Goal: Transaction & Acquisition: Purchase product/service

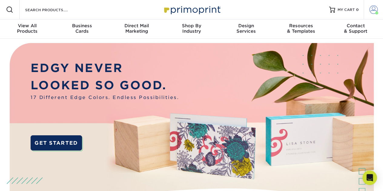
click at [375, 12] on span at bounding box center [374, 9] width 8 height 8
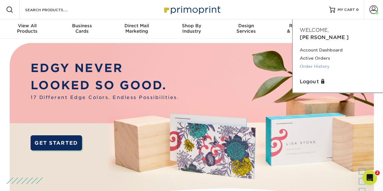
click at [314, 62] on link "Order History" at bounding box center [338, 66] width 76 height 8
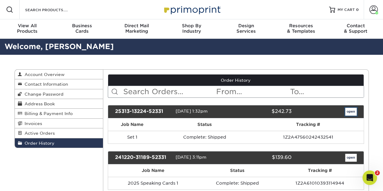
click at [353, 113] on link "open" at bounding box center [351, 112] width 12 height 8
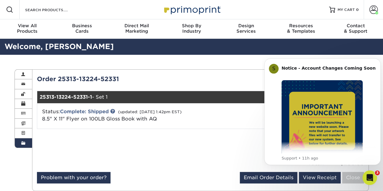
click at [82, 79] on div "Order 25313-13224-52331" at bounding box center [116, 79] width 168 height 9
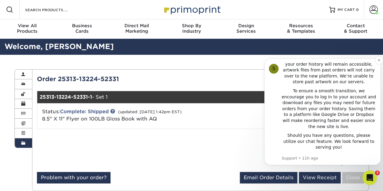
scroll to position [61, 0]
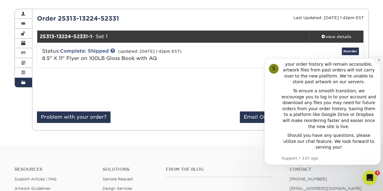
click at [378, 60] on icon "Dismiss notification" at bounding box center [378, 59] width 3 height 3
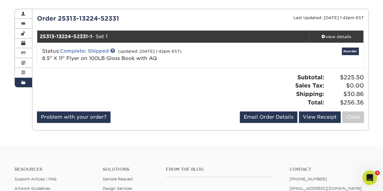
click at [70, 48] on link "Complete: Shipped" at bounding box center [84, 51] width 49 height 6
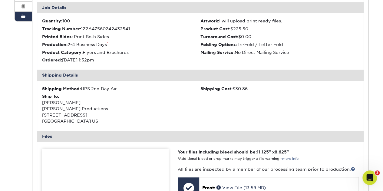
scroll to position [212, 0]
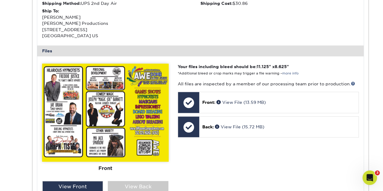
click at [124, 90] on img at bounding box center [105, 113] width 127 height 98
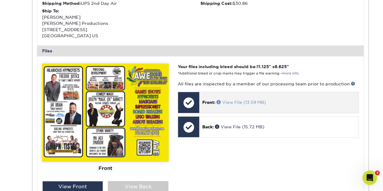
click at [242, 101] on link "View File (13.59 MB)" at bounding box center [241, 102] width 49 height 5
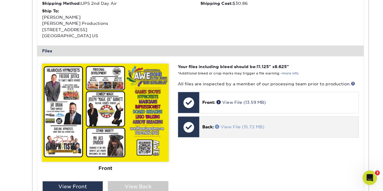
click at [235, 126] on link "View File (15.72 MB)" at bounding box center [239, 127] width 49 height 5
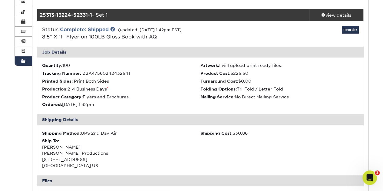
scroll to position [0, 0]
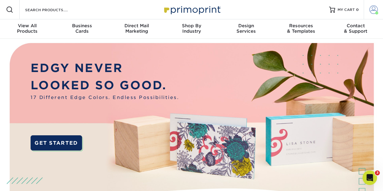
click at [372, 6] on span at bounding box center [374, 9] width 8 height 8
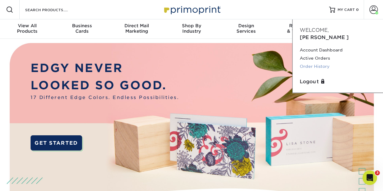
click at [316, 62] on link "Order History" at bounding box center [338, 66] width 76 height 8
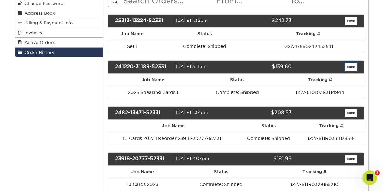
click at [348, 65] on link "open" at bounding box center [351, 67] width 12 height 8
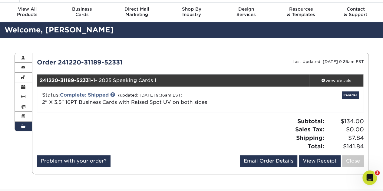
scroll to position [30, 0]
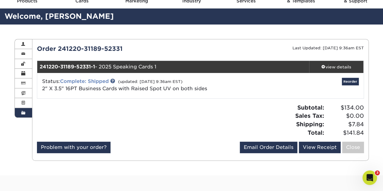
click at [87, 81] on link "Complete: Shipped" at bounding box center [84, 81] width 49 height 6
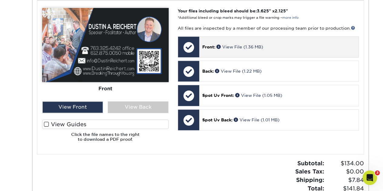
scroll to position [273, 0]
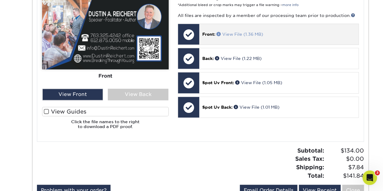
click at [244, 36] on link "View File (1.36 MB)" at bounding box center [240, 34] width 47 height 5
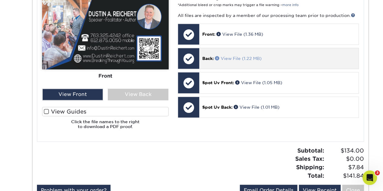
click at [238, 58] on link "View File (1.22 MB)" at bounding box center [238, 58] width 47 height 5
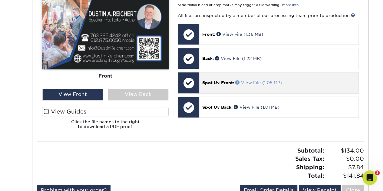
click at [258, 82] on link "View File (1.05 MB)" at bounding box center [258, 82] width 47 height 5
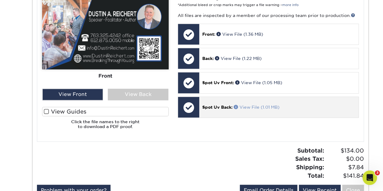
click at [257, 107] on link "View File (1.01 MB)" at bounding box center [257, 107] width 46 height 5
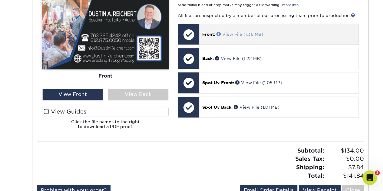
click at [240, 32] on link "View File (1.36 MB)" at bounding box center [240, 34] width 47 height 5
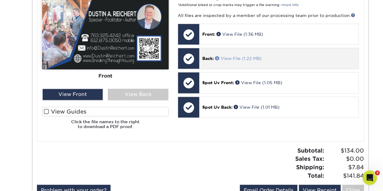
click at [241, 56] on link "View File (1.22 MB)" at bounding box center [238, 58] width 47 height 5
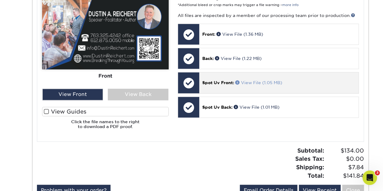
click at [259, 84] on link "View File (1.05 MB)" at bounding box center [258, 82] width 47 height 5
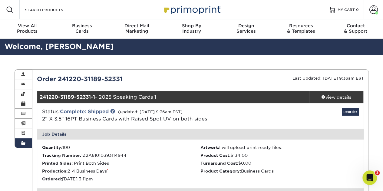
scroll to position [0, 0]
click at [353, 109] on link "Reorder" at bounding box center [350, 112] width 17 height 8
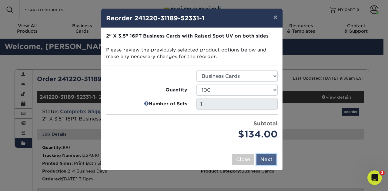
click at [269, 160] on button "Next" at bounding box center [266, 160] width 20 height 12
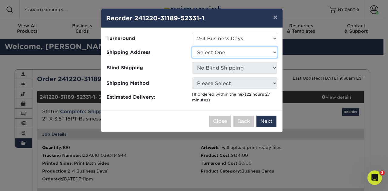
click at [210, 49] on select "Select One Home" at bounding box center [234, 53] width 85 height 12
select select "15441"
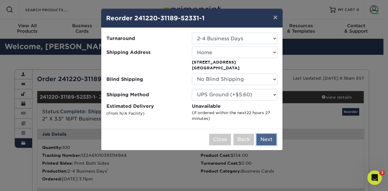
click at [265, 138] on button "Next" at bounding box center [266, 140] width 20 height 12
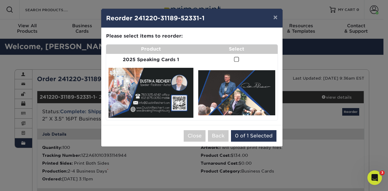
click at [234, 58] on span at bounding box center [236, 60] width 5 height 6
click at [0, 0] on input "checkbox" at bounding box center [0, 0] width 0 height 0
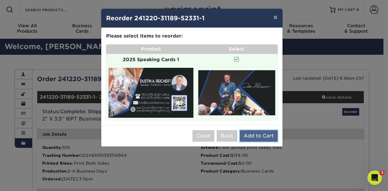
click at [253, 134] on button "Add to Cart" at bounding box center [259, 136] width 38 height 12
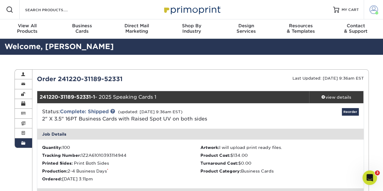
click at [375, 6] on span at bounding box center [374, 9] width 8 height 8
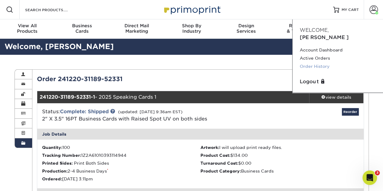
click at [314, 62] on link "Order History" at bounding box center [338, 66] width 76 height 8
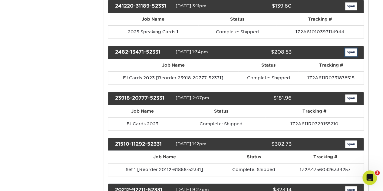
click at [352, 51] on link "open" at bounding box center [351, 52] width 12 height 8
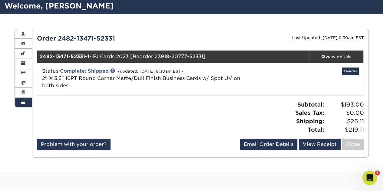
scroll to position [91, 0]
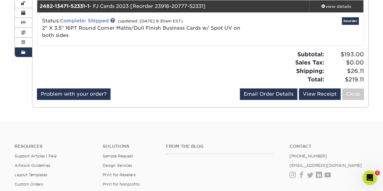
click at [80, 19] on link "Complete: Shipped" at bounding box center [84, 21] width 49 height 6
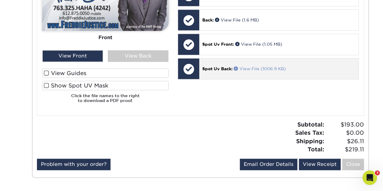
scroll to position [242, 0]
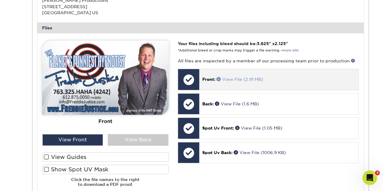
click at [246, 78] on link "View File (2.91 MB)" at bounding box center [240, 79] width 47 height 5
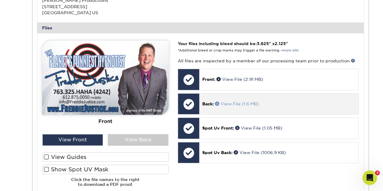
click at [242, 104] on link "View File (1.6 MB)" at bounding box center [237, 103] width 44 height 5
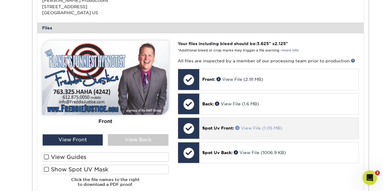
click at [263, 127] on link "View File (1.05 MB)" at bounding box center [258, 128] width 47 height 5
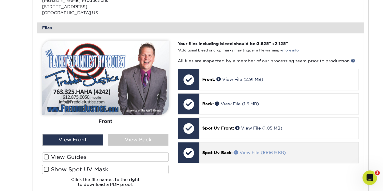
click at [257, 152] on link "View File (1006.9 KB)" at bounding box center [260, 152] width 52 height 5
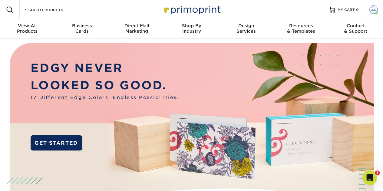
click at [374, 8] on span at bounding box center [374, 9] width 8 height 8
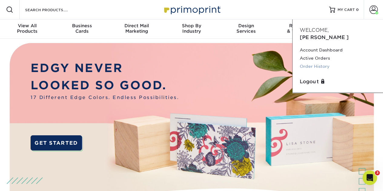
click at [321, 62] on link "Order History" at bounding box center [338, 66] width 76 height 8
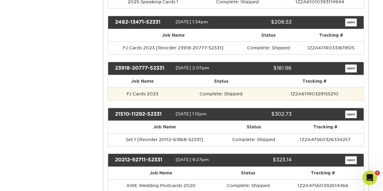
scroll to position [182, 0]
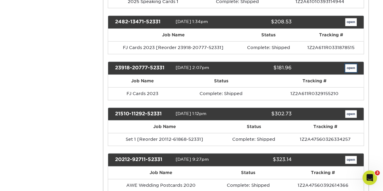
click at [348, 67] on link "open" at bounding box center [351, 68] width 12 height 8
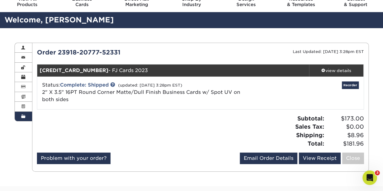
scroll to position [0, 0]
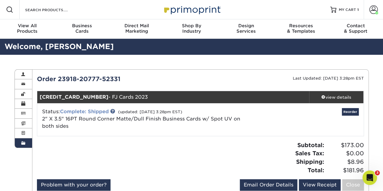
click at [94, 111] on link "Complete: Shipped" at bounding box center [84, 112] width 49 height 6
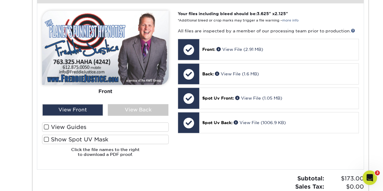
scroll to position [212, 0]
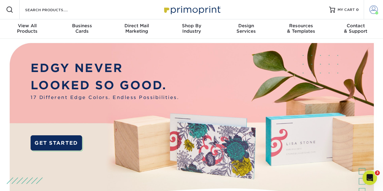
click at [371, 9] on span at bounding box center [374, 9] width 8 height 8
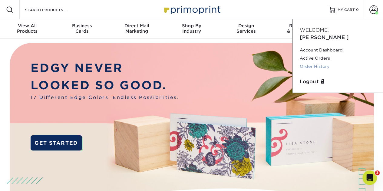
click at [314, 62] on link "Order History" at bounding box center [338, 66] width 76 height 8
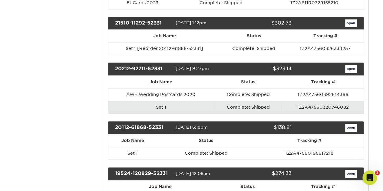
scroll to position [242, 0]
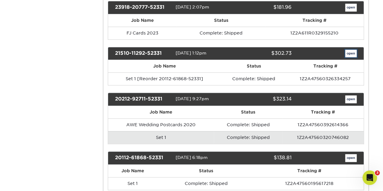
click at [354, 51] on link "open" at bounding box center [351, 54] width 12 height 8
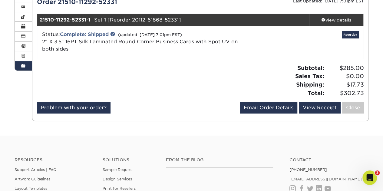
scroll to position [30, 0]
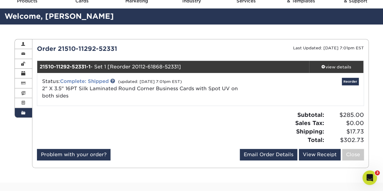
click at [95, 81] on link "Complete: Shipped" at bounding box center [84, 81] width 49 height 6
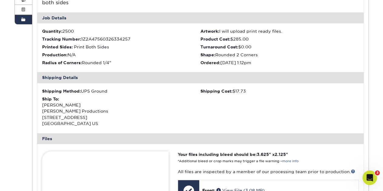
scroll to position [212, 0]
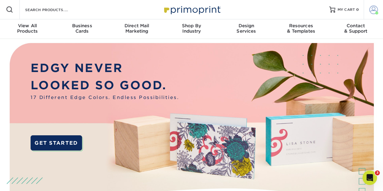
click at [375, 6] on span at bounding box center [374, 9] width 8 height 8
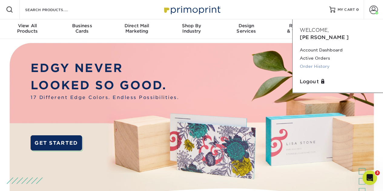
click at [313, 62] on link "Order History" at bounding box center [338, 66] width 76 height 8
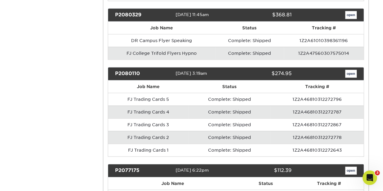
scroll to position [666, 0]
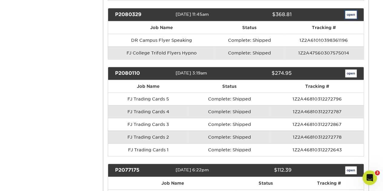
click at [351, 11] on link "open" at bounding box center [351, 15] width 12 height 8
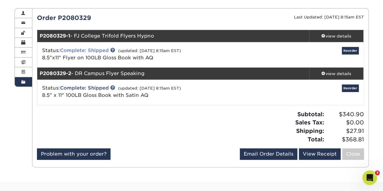
scroll to position [61, 0]
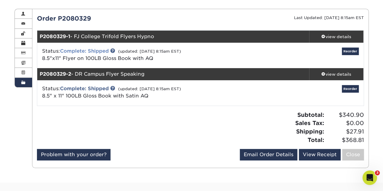
click at [91, 48] on link "Complete: Shipped" at bounding box center [84, 51] width 49 height 6
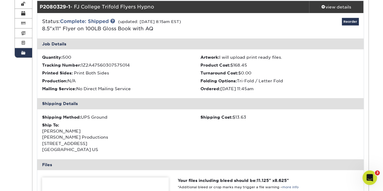
scroll to position [182, 0]
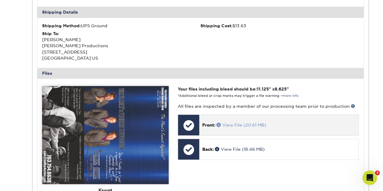
click at [240, 125] on link "View File (20.61 MB)" at bounding box center [242, 125] width 50 height 5
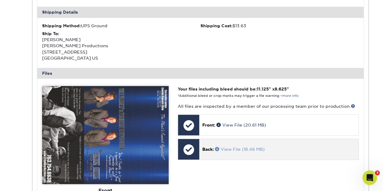
click at [238, 149] on link "View File (18.46 MB)" at bounding box center [240, 149] width 50 height 5
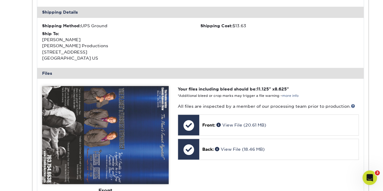
scroll to position [303, 0]
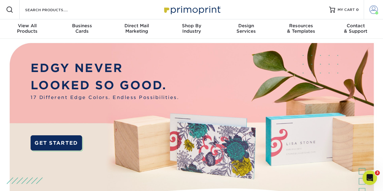
click at [372, 8] on span at bounding box center [374, 9] width 8 height 8
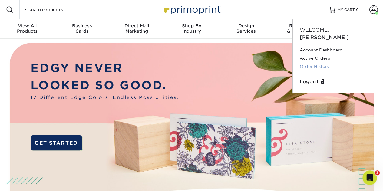
click at [314, 62] on link "Order History" at bounding box center [338, 66] width 76 height 8
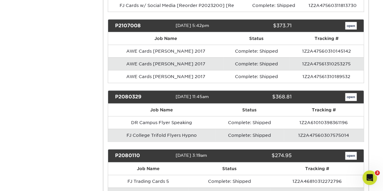
scroll to position [606, 0]
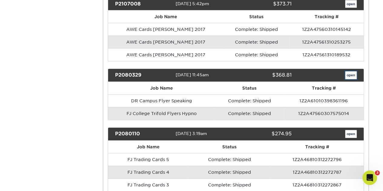
click at [347, 71] on link "open" at bounding box center [351, 75] width 12 height 8
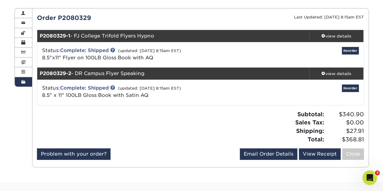
scroll to position [61, 0]
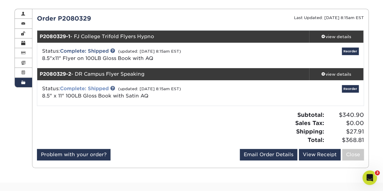
click at [89, 88] on link "Complete: Shipped" at bounding box center [84, 89] width 49 height 6
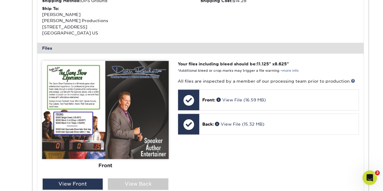
scroll to position [273, 0]
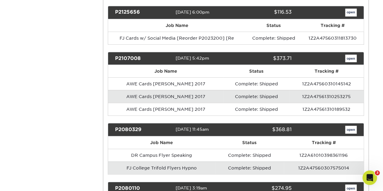
scroll to position [636, 0]
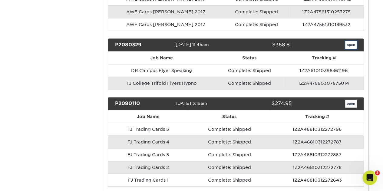
click at [353, 41] on link "open" at bounding box center [351, 45] width 12 height 8
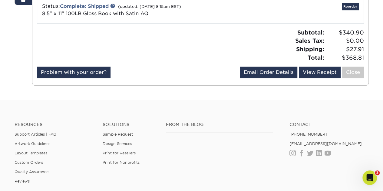
scroll to position [47, 0]
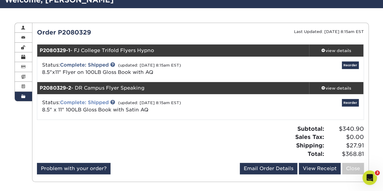
click at [90, 103] on link "Complete: Shipped" at bounding box center [84, 103] width 49 height 6
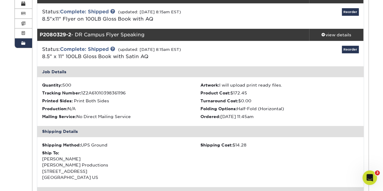
scroll to position [259, 0]
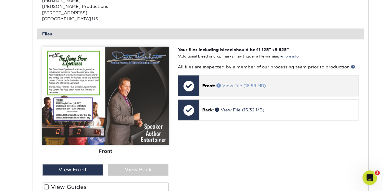
click at [245, 85] on link "View File (16.59 MB)" at bounding box center [241, 85] width 49 height 5
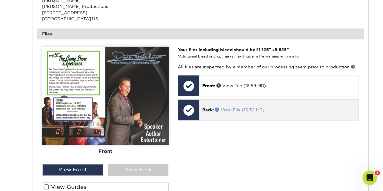
click at [246, 108] on link "View File (15.32 MB)" at bounding box center [239, 110] width 49 height 5
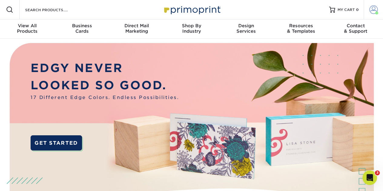
click at [373, 10] on span at bounding box center [374, 9] width 8 height 8
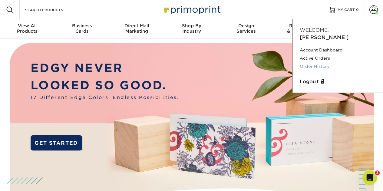
click at [315, 62] on link "Order History" at bounding box center [338, 66] width 76 height 8
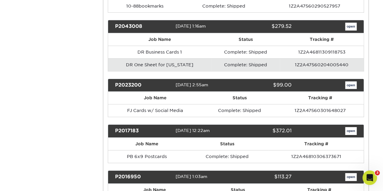
scroll to position [939, 0]
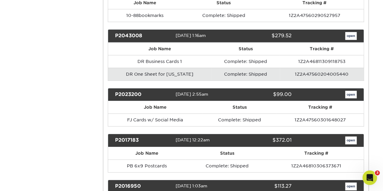
click at [358, 32] on div "open" at bounding box center [328, 36] width 65 height 8
click at [352, 32] on link "open" at bounding box center [351, 36] width 12 height 8
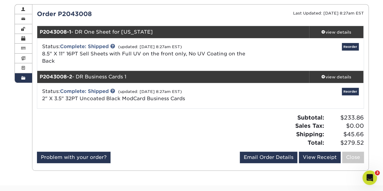
scroll to position [0, 0]
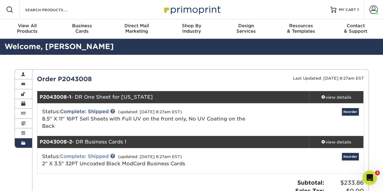
click at [88, 156] on link "Complete: Shipped" at bounding box center [84, 157] width 49 height 6
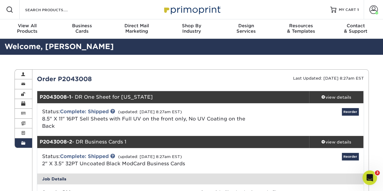
scroll to position [242, 0]
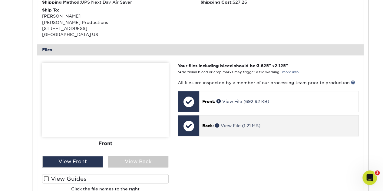
click at [233, 120] on div "Back: View File (1.21 MB)" at bounding box center [278, 125] width 159 height 21
click at [234, 127] on link "View File (1.21 MB)" at bounding box center [237, 125] width 45 height 5
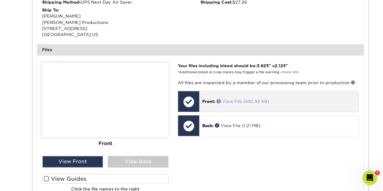
click at [244, 99] on link "View File (692.92 KB)" at bounding box center [243, 101] width 53 height 5
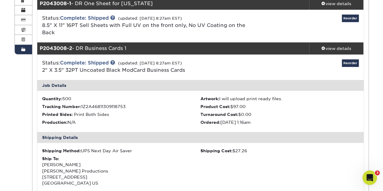
scroll to position [91, 0]
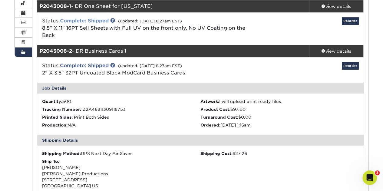
click at [106, 22] on link "Complete: Shipped" at bounding box center [84, 21] width 49 height 6
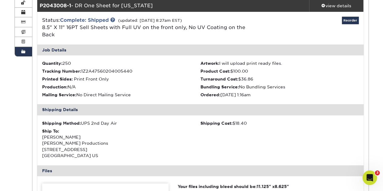
scroll to position [242, 0]
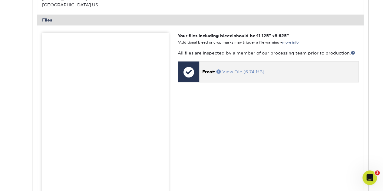
click at [237, 70] on link "View File (6.74 MB)" at bounding box center [241, 71] width 48 height 5
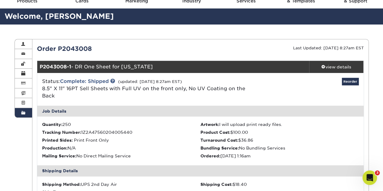
scroll to position [30, 0]
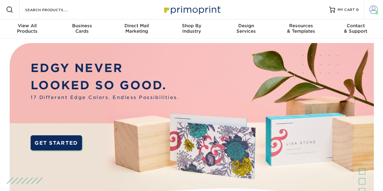
click at [371, 4] on link "Account" at bounding box center [373, 9] width 19 height 19
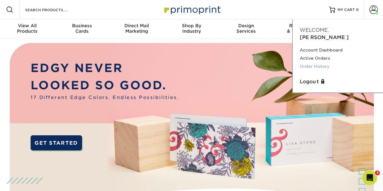
click at [317, 62] on link "Order History" at bounding box center [338, 66] width 76 height 8
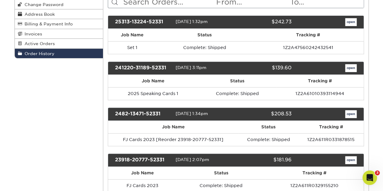
scroll to position [91, 0]
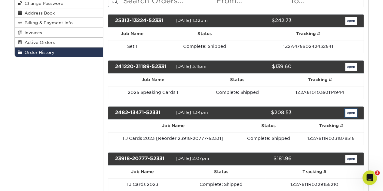
click at [353, 113] on link "open" at bounding box center [351, 113] width 12 height 8
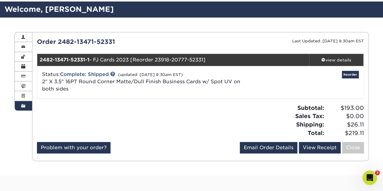
scroll to position [30, 0]
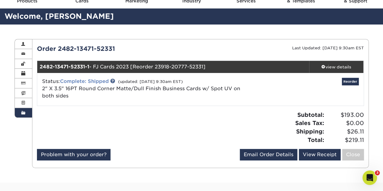
click at [94, 82] on link "Complete: Shipped" at bounding box center [84, 81] width 49 height 6
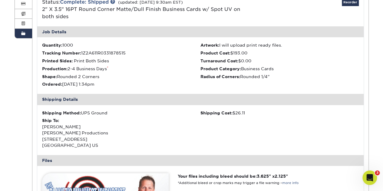
scroll to position [212, 0]
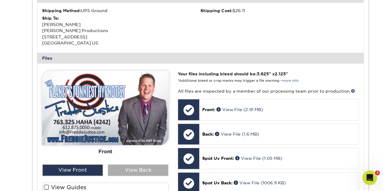
click at [144, 167] on div "View Back" at bounding box center [138, 170] width 61 height 12
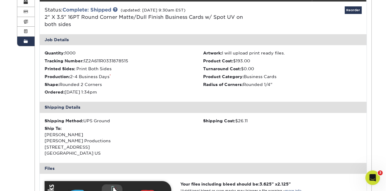
scroll to position [0, 0]
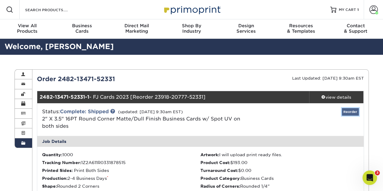
click at [347, 108] on link "Reorder" at bounding box center [350, 112] width 17 height 8
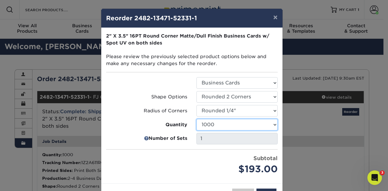
click at [221, 125] on select "500 1000 2500 5000 10000 15000 20000 25000" at bounding box center [236, 125] width 81 height 12
click at [196, 119] on select "500 1000 2500 5000 10000 15000 20000 25000" at bounding box center [236, 125] width 81 height 12
click at [218, 125] on select "500 1000 2500 5000 10000 15000 20000 25000" at bounding box center [236, 125] width 81 height 12
click at [196, 119] on select "500 1000 2500 5000 10000 15000 20000 25000" at bounding box center [236, 125] width 81 height 12
click at [216, 125] on select "500 1000 2500 5000 10000 15000 20000 25000" at bounding box center [236, 125] width 81 height 12
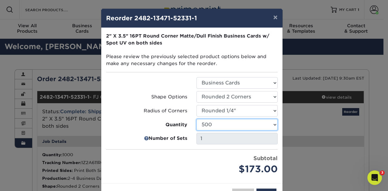
select select "52e3d710-0e8f-4d4d-8560-7d4d8655be69"
click at [196, 119] on select "500 1000 2500 5000 10000 15000 20000 25000" at bounding box center [236, 125] width 81 height 12
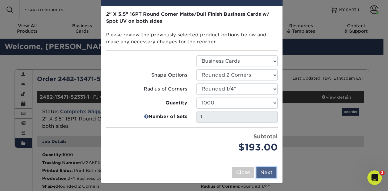
click at [267, 173] on button "Next" at bounding box center [266, 173] width 20 height 12
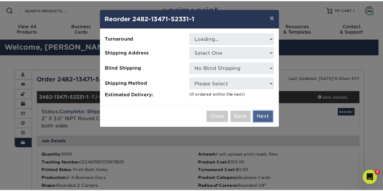
scroll to position [0, 0]
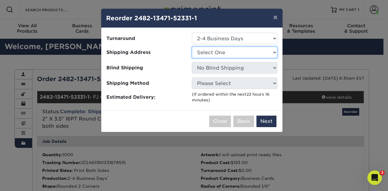
click at [226, 55] on select "Select One Home" at bounding box center [234, 53] width 85 height 12
select select "15441"
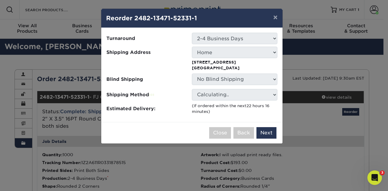
click at [222, 81] on select "No Blind Shipping Home" at bounding box center [234, 80] width 85 height 12
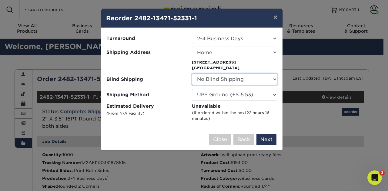
click at [223, 80] on select "No Blind Shipping Home" at bounding box center [234, 80] width 85 height 12
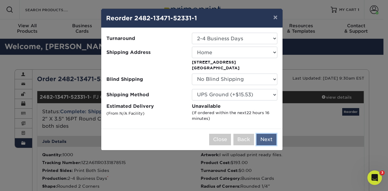
click at [266, 139] on button "Next" at bounding box center [266, 140] width 20 height 12
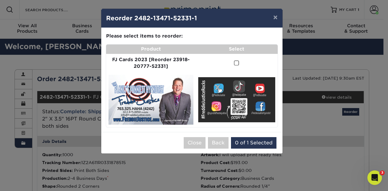
click at [240, 61] on td at bounding box center [237, 63] width 82 height 19
click at [236, 63] on span at bounding box center [236, 63] width 5 height 6
click at [0, 0] on input "checkbox" at bounding box center [0, 0] width 0 height 0
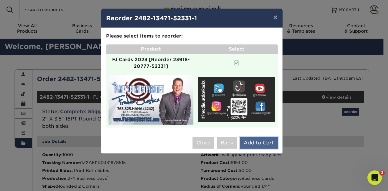
click at [254, 141] on button "Add to Cart" at bounding box center [259, 143] width 38 height 12
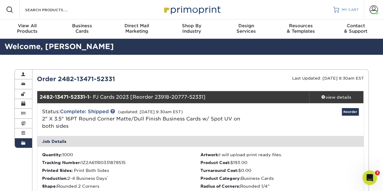
click at [347, 8] on span "MY CART" at bounding box center [350, 9] width 17 height 5
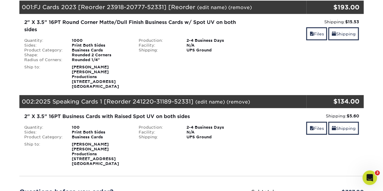
scroll to position [91, 0]
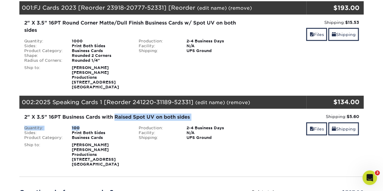
drag, startPoint x: 107, startPoint y: 116, endPoint x: 117, endPoint y: 115, distance: 9.8
click at [117, 115] on div "2" X 3.5" 16PT Business Cards with Raised Spot UV on both sides Quantity: 100 S…" at bounding box center [134, 140] width 229 height 53
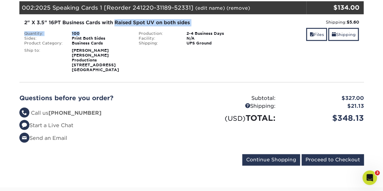
scroll to position [121, 0]
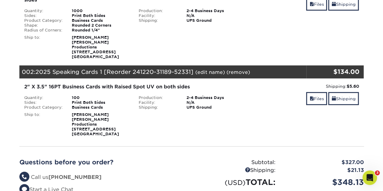
click at [45, 83] on div "2" X 3.5" 16PT Business Cards with Raised Spot UV on both sides" at bounding box center [134, 86] width 220 height 7
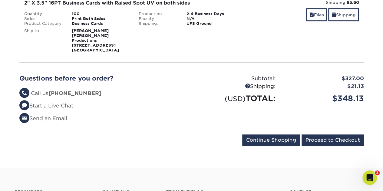
scroll to position [273, 0]
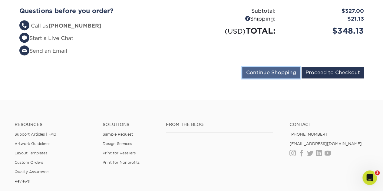
click at [268, 67] on input "Continue Shopping" at bounding box center [271, 73] width 58 height 12
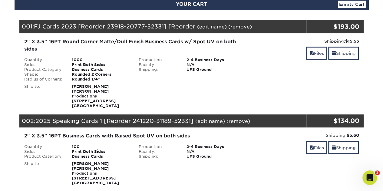
scroll to position [61, 0]
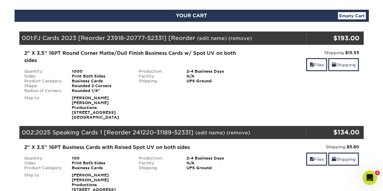
click at [351, 14] on link "Empty Cart" at bounding box center [352, 15] width 28 height 7
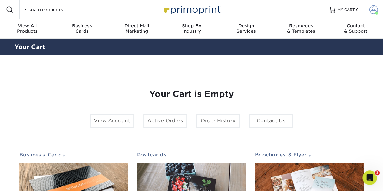
click at [374, 8] on span at bounding box center [374, 9] width 8 height 8
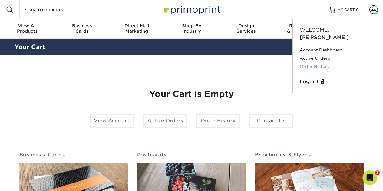
click at [325, 62] on link "Order History" at bounding box center [338, 66] width 76 height 8
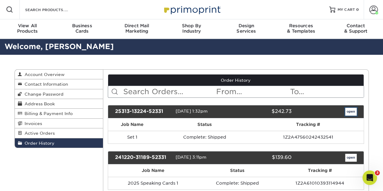
click at [353, 111] on link "open" at bounding box center [351, 112] width 12 height 8
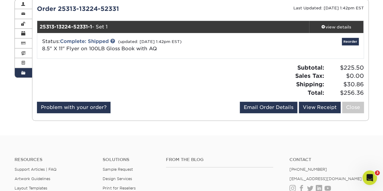
scroll to position [61, 0]
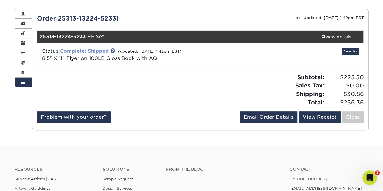
click at [84, 50] on link "Complete: Shipped" at bounding box center [84, 51] width 49 height 6
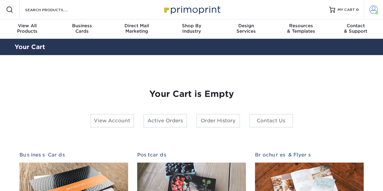
click at [368, 8] on link "Account" at bounding box center [373, 9] width 19 height 19
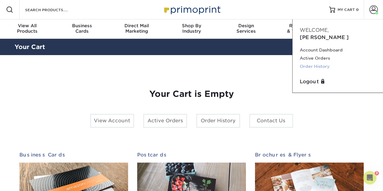
click at [312, 62] on link "Order History" at bounding box center [338, 66] width 76 height 8
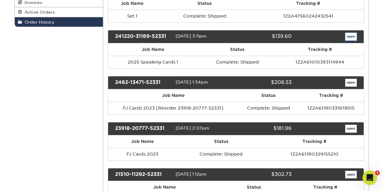
click at [351, 35] on link "open" at bounding box center [351, 37] width 12 height 8
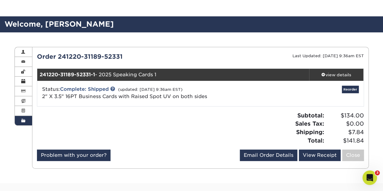
scroll to position [91, 0]
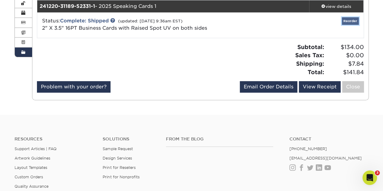
click at [348, 20] on link "Reorder" at bounding box center [350, 21] width 17 height 8
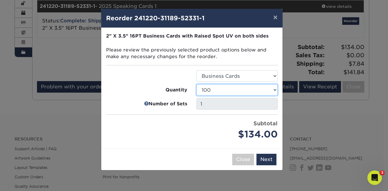
click at [228, 89] on select "100 250 500" at bounding box center [236, 90] width 81 height 12
click at [196, 84] on select "100 250 500" at bounding box center [236, 90] width 81 height 12
click at [241, 90] on select "100 250 500" at bounding box center [236, 90] width 81 height 12
click at [196, 84] on select "100 250 500" at bounding box center [236, 90] width 81 height 12
click at [230, 92] on select "100 250 500" at bounding box center [236, 90] width 81 height 12
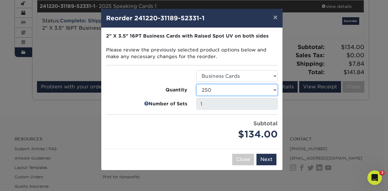
click at [196, 84] on select "100 250 500" at bounding box center [236, 90] width 81 height 12
click at [220, 90] on select "100 250 500" at bounding box center [236, 90] width 81 height 12
select select "f593fda3-2d5c-4b9e-9c2c-6197b899ae74"
click at [196, 84] on select "100 250 500" at bounding box center [236, 90] width 81 height 12
click at [222, 115] on ul "Select Option Business Cards Quantity 100 250 500 Number of Sets 1" at bounding box center [191, 105] width 171 height 71
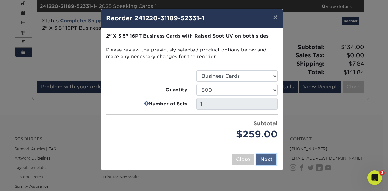
click at [261, 158] on button "Next" at bounding box center [266, 160] width 20 height 12
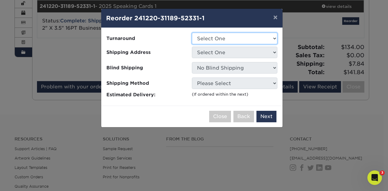
click at [213, 38] on select "Select One 2-4 Business Days" at bounding box center [234, 39] width 85 height 12
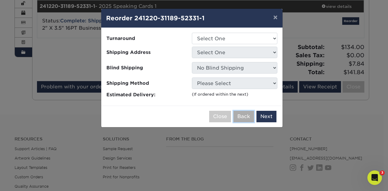
click at [237, 117] on button "Back" at bounding box center [243, 117] width 21 height 12
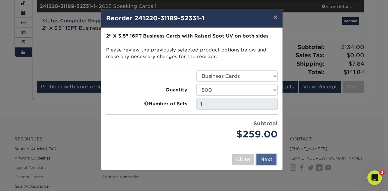
click at [263, 158] on button "Next" at bounding box center [266, 160] width 20 height 12
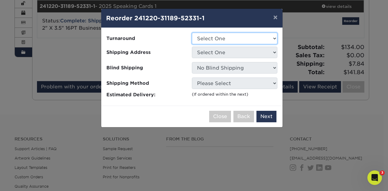
click at [231, 34] on select "Select One 2-4 Business Days" at bounding box center [234, 39] width 85 height 12
select select "486bbf6c-080c-49d8-95f8-6f01df9d6fca"
click at [192, 33] on select "Select One 2-4 Business Days" at bounding box center [234, 39] width 85 height 12
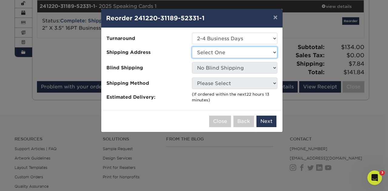
click at [212, 53] on select "Select One Home" at bounding box center [234, 53] width 85 height 12
select select "15441"
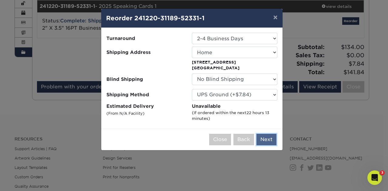
click at [267, 139] on button "Next" at bounding box center [266, 140] width 20 height 12
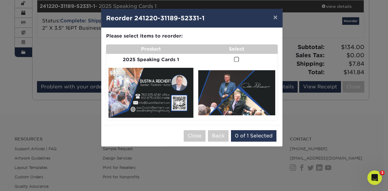
click at [238, 59] on span at bounding box center [236, 60] width 5 height 6
click at [0, 0] on input "checkbox" at bounding box center [0, 0] width 0 height 0
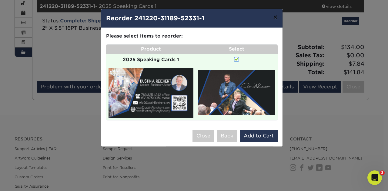
click at [274, 17] on button "×" at bounding box center [275, 17] width 14 height 17
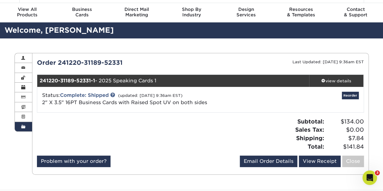
scroll to position [0, 0]
